Goal: Transaction & Acquisition: Purchase product/service

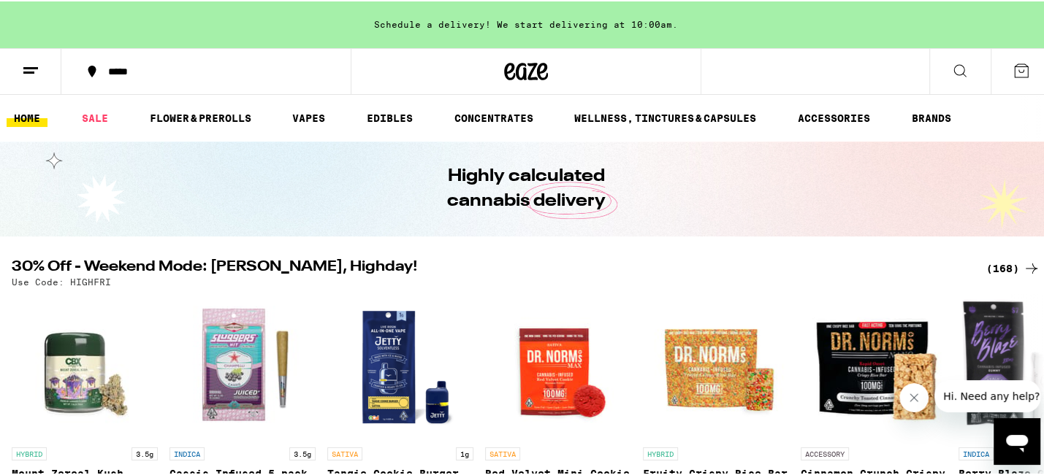
click at [1027, 262] on icon at bounding box center [1031, 268] width 18 height 18
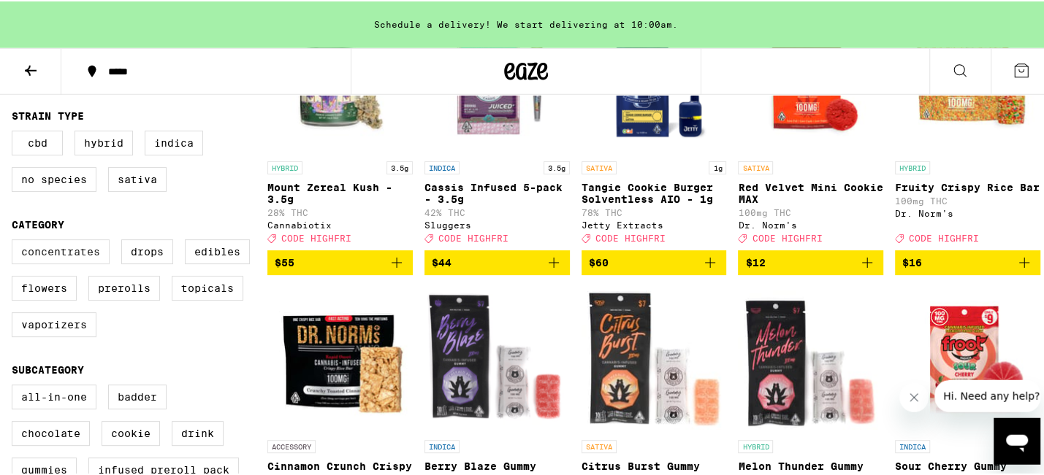
scroll to position [253, 0]
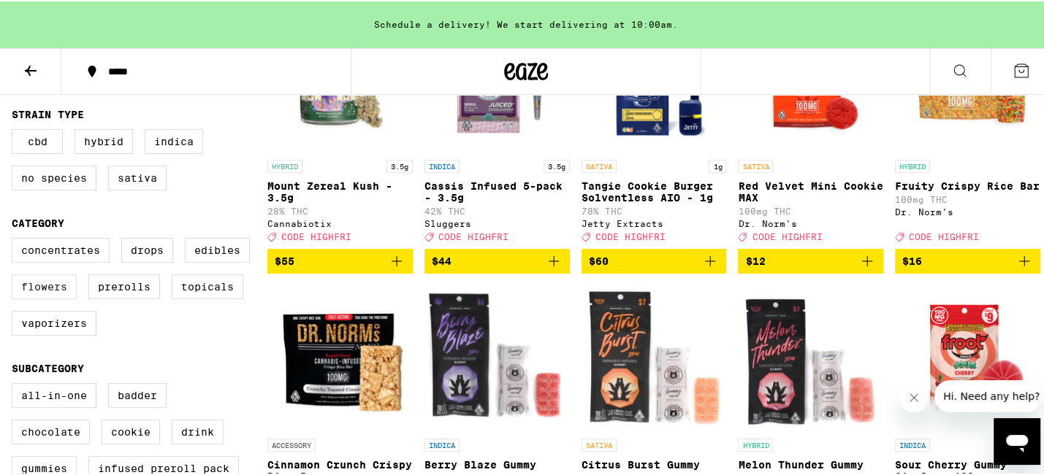
click at [47, 298] on label "Flowers" at bounding box center [44, 285] width 65 height 25
click at [15, 240] on input "Flowers" at bounding box center [15, 239] width 1 height 1
checkbox input "true"
